Goal: Information Seeking & Learning: Learn about a topic

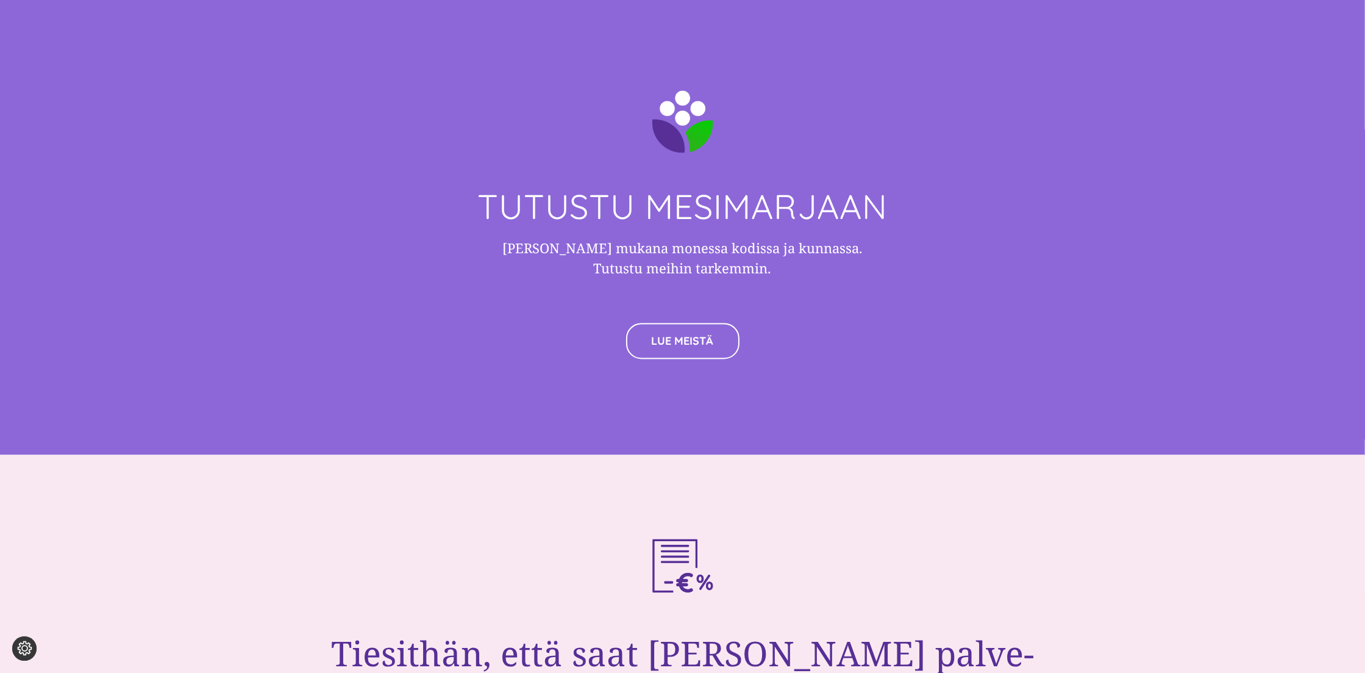
scroll to position [3537, 0]
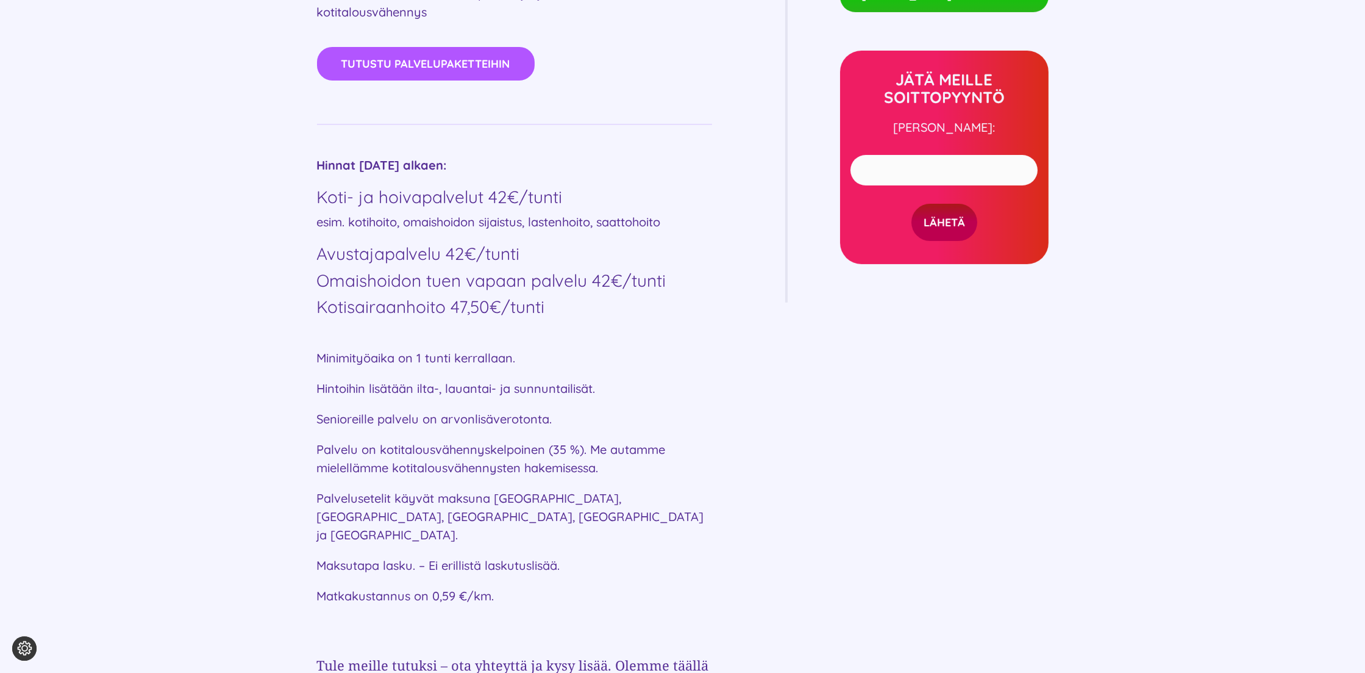
scroll to position [793, 0]
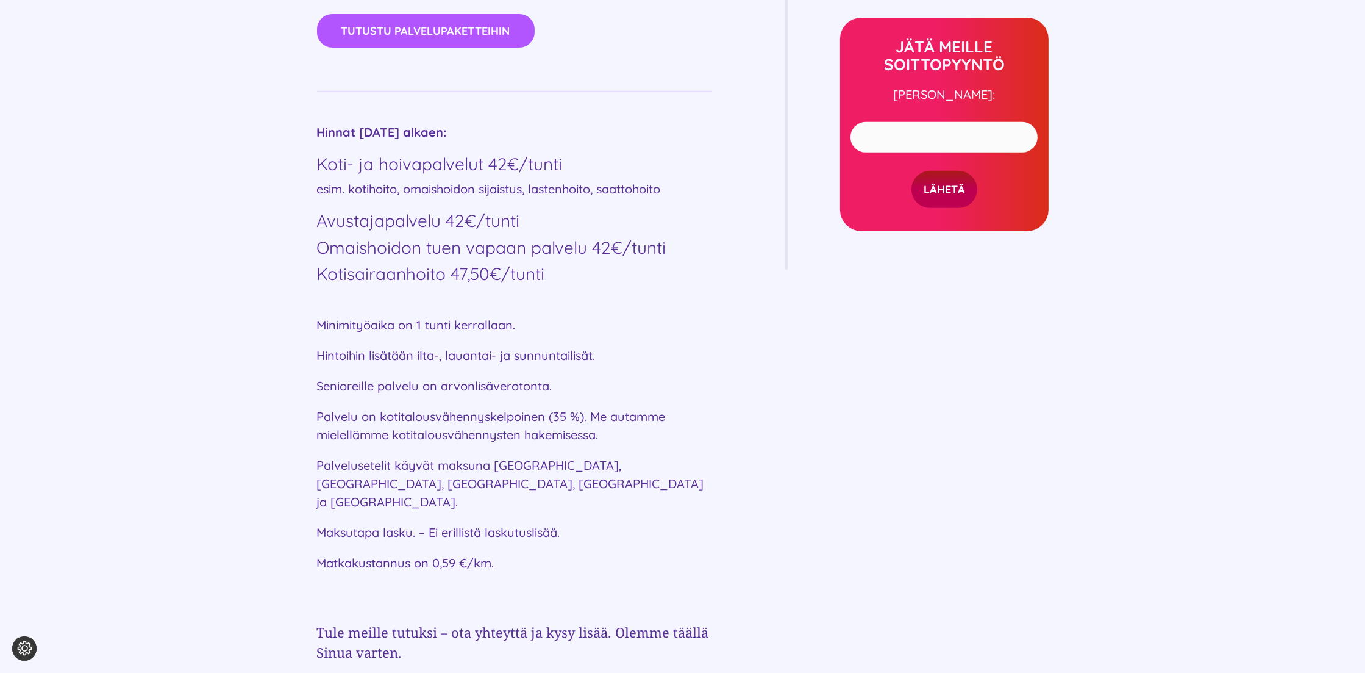
click at [698, 224] on h4 "Avustajapalvelu 42€/tunti" at bounding box center [514, 220] width 395 height 21
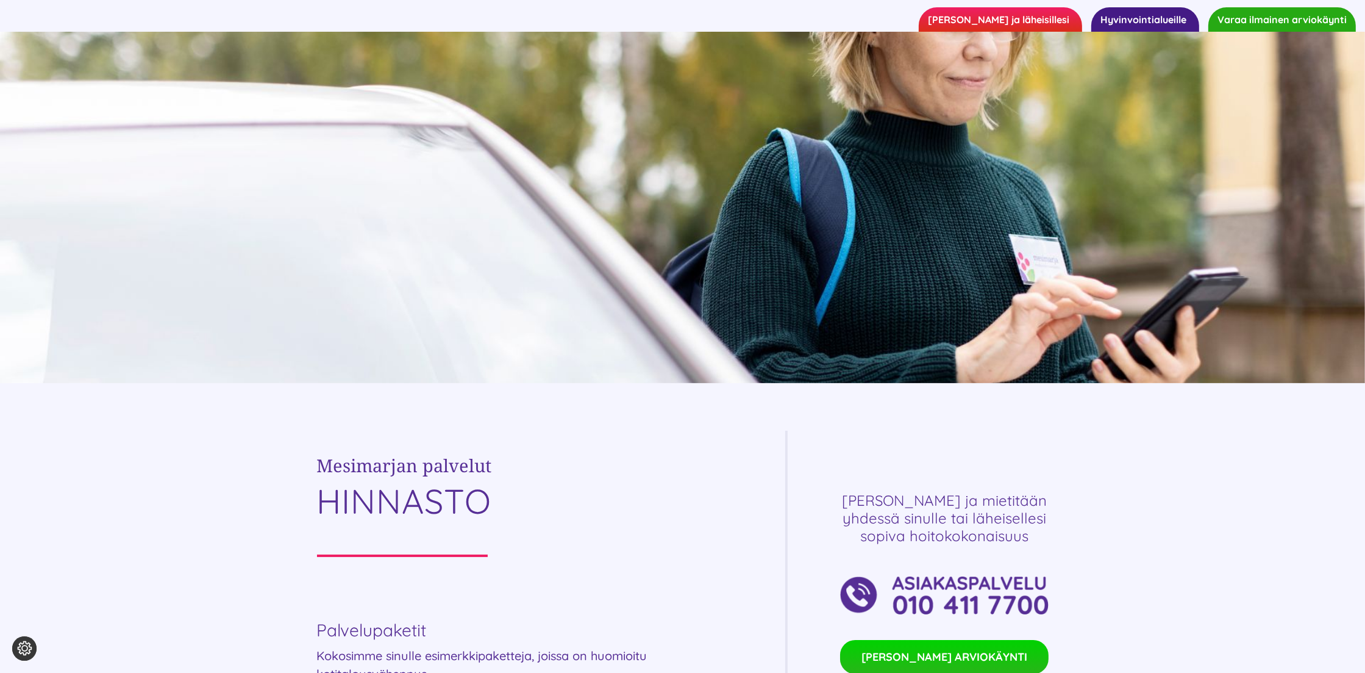
scroll to position [0, 0]
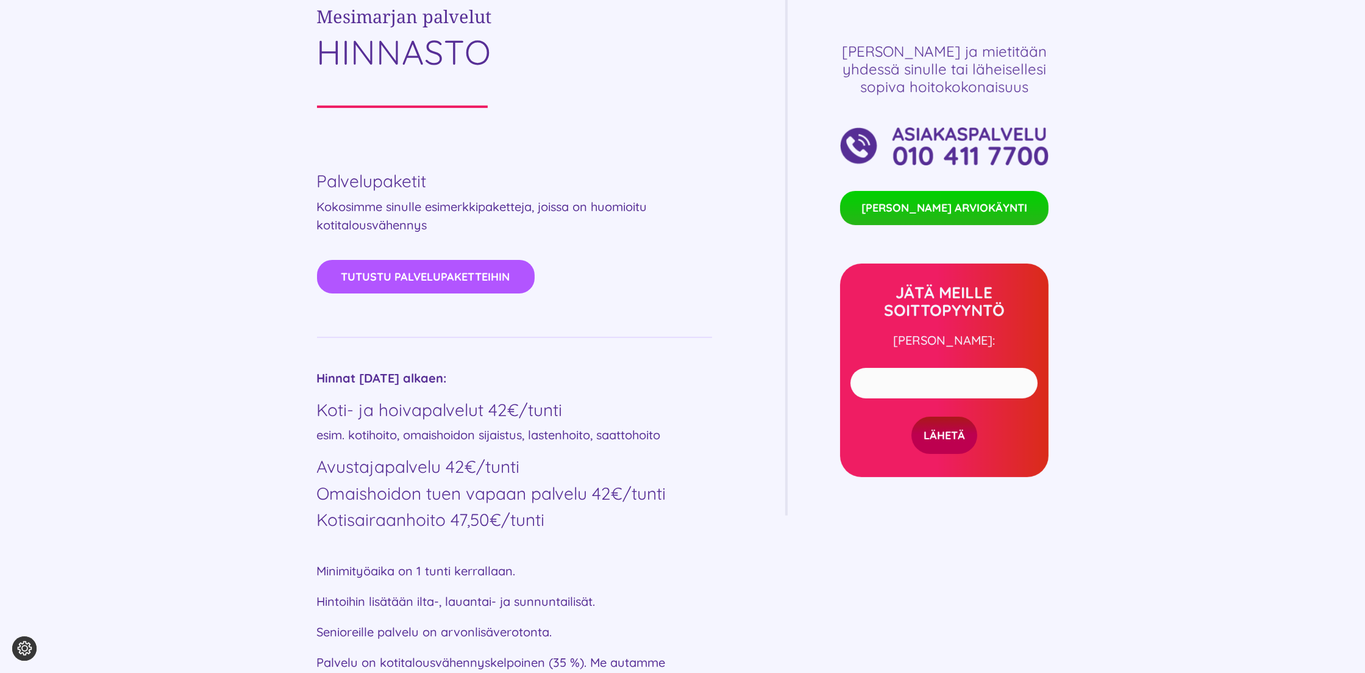
scroll to position [549, 0]
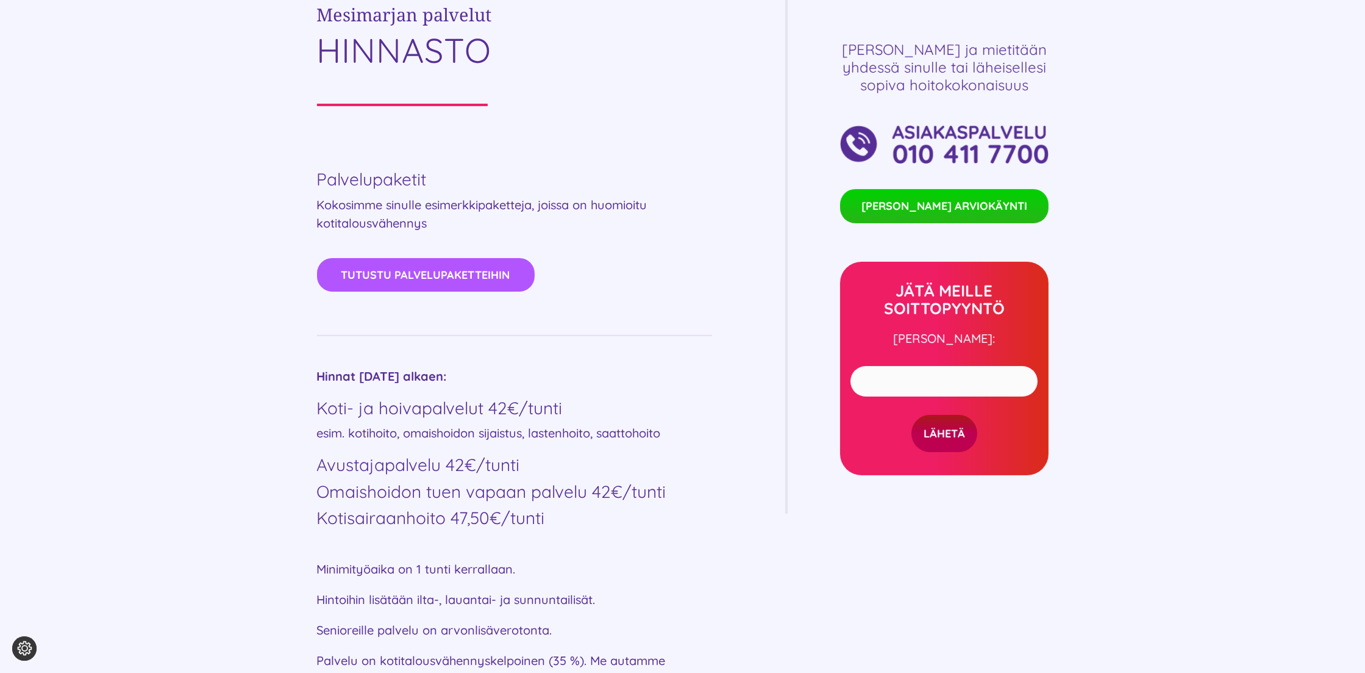
click at [771, 191] on div "Mesimarjan palvelut HINNASTO Palvelupaketit Kokosimme sinulle esimerkkipakettej…" at bounding box center [683, 447] width 732 height 934
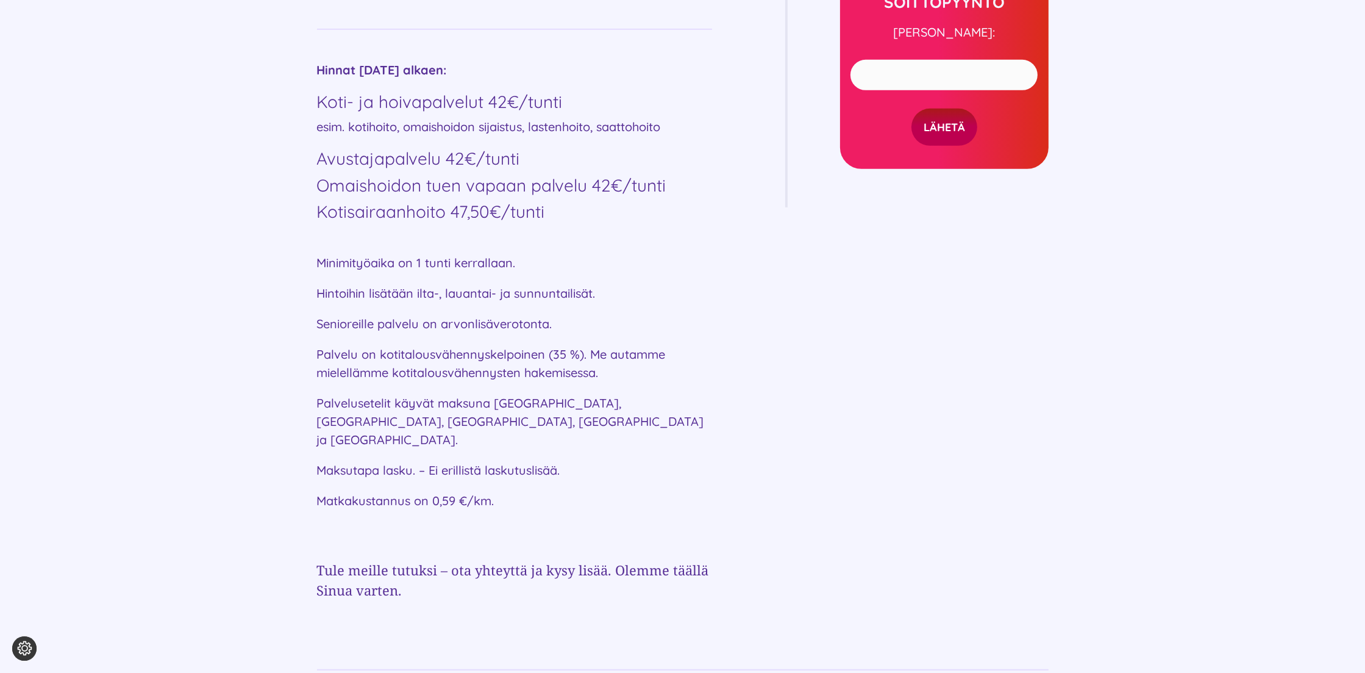
scroll to position [854, 0]
